Goal: Check status: Check status

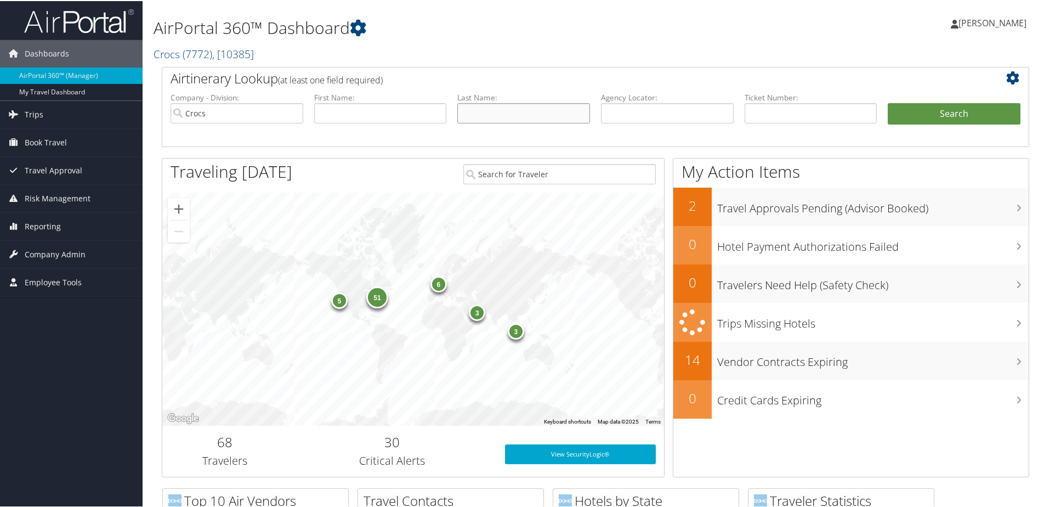
click at [483, 108] on input "text" at bounding box center [523, 112] width 133 height 20
type input "[PERSON_NAME]"
click at [888, 102] on button "Search" at bounding box center [954, 113] width 133 height 22
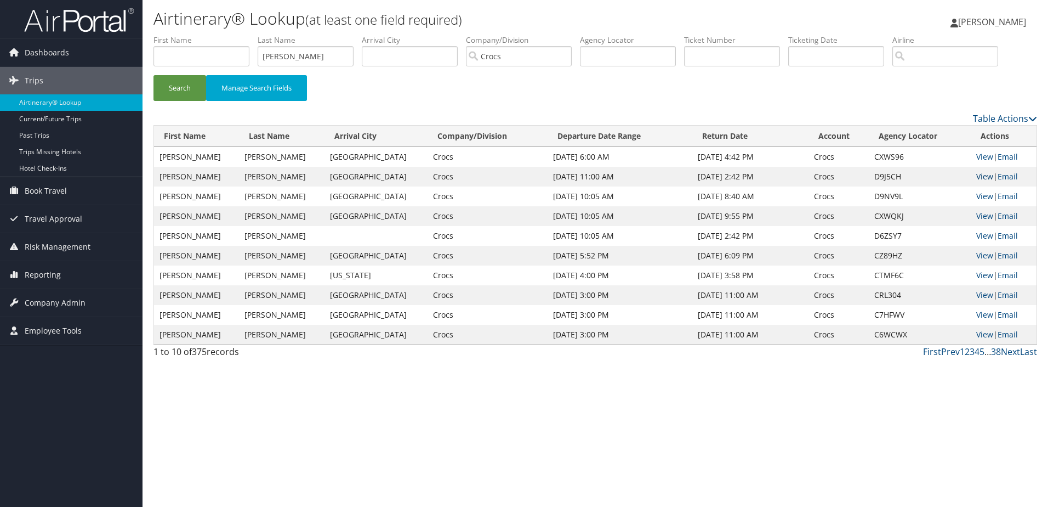
click at [979, 174] on link "View" at bounding box center [985, 176] width 17 height 10
click at [978, 194] on link "View" at bounding box center [985, 196] width 17 height 10
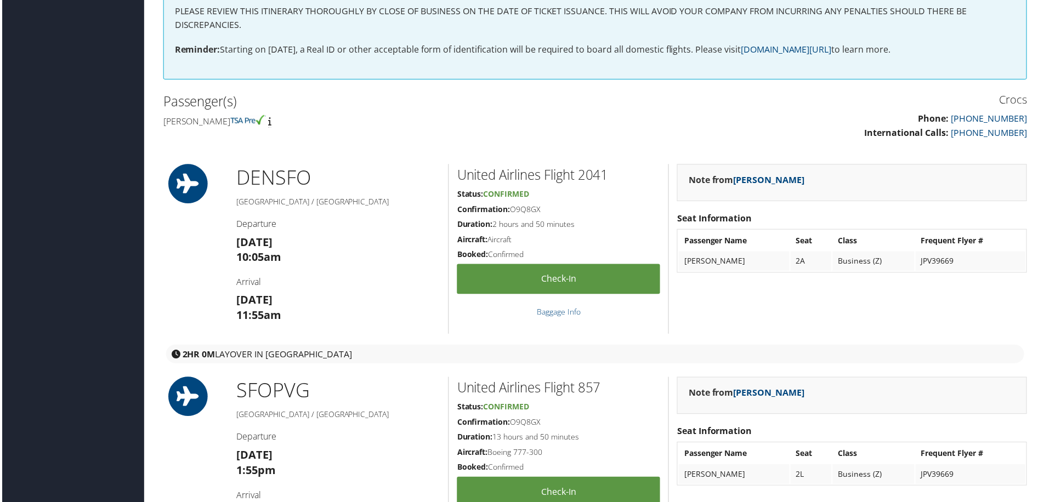
scroll to position [274, 0]
